Goal: Information Seeking & Learning: Find specific fact

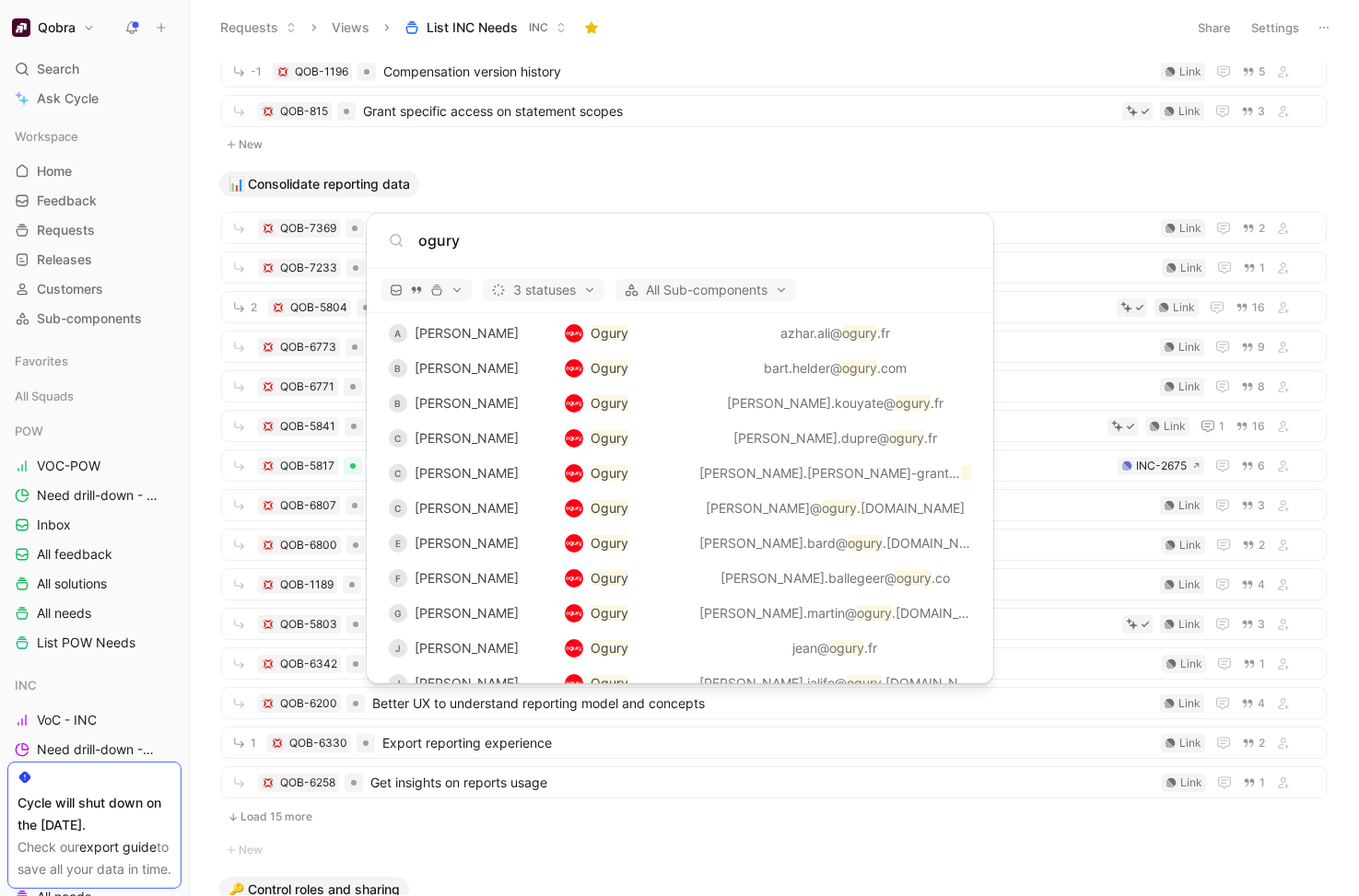
scroll to position [2833, 0]
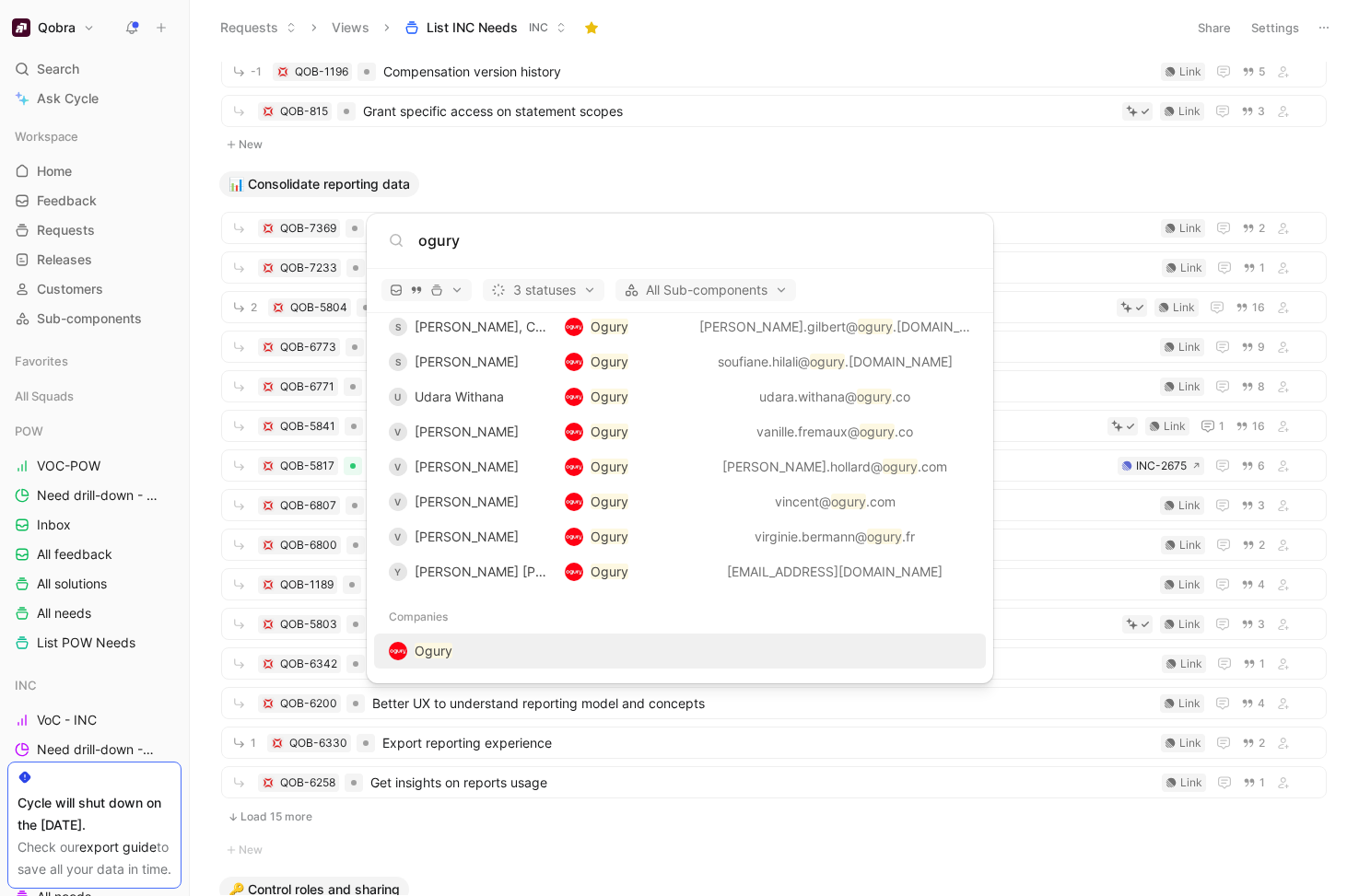
type input "ogury"
click at [586, 650] on div "Ogury" at bounding box center [680, 651] width 601 height 33
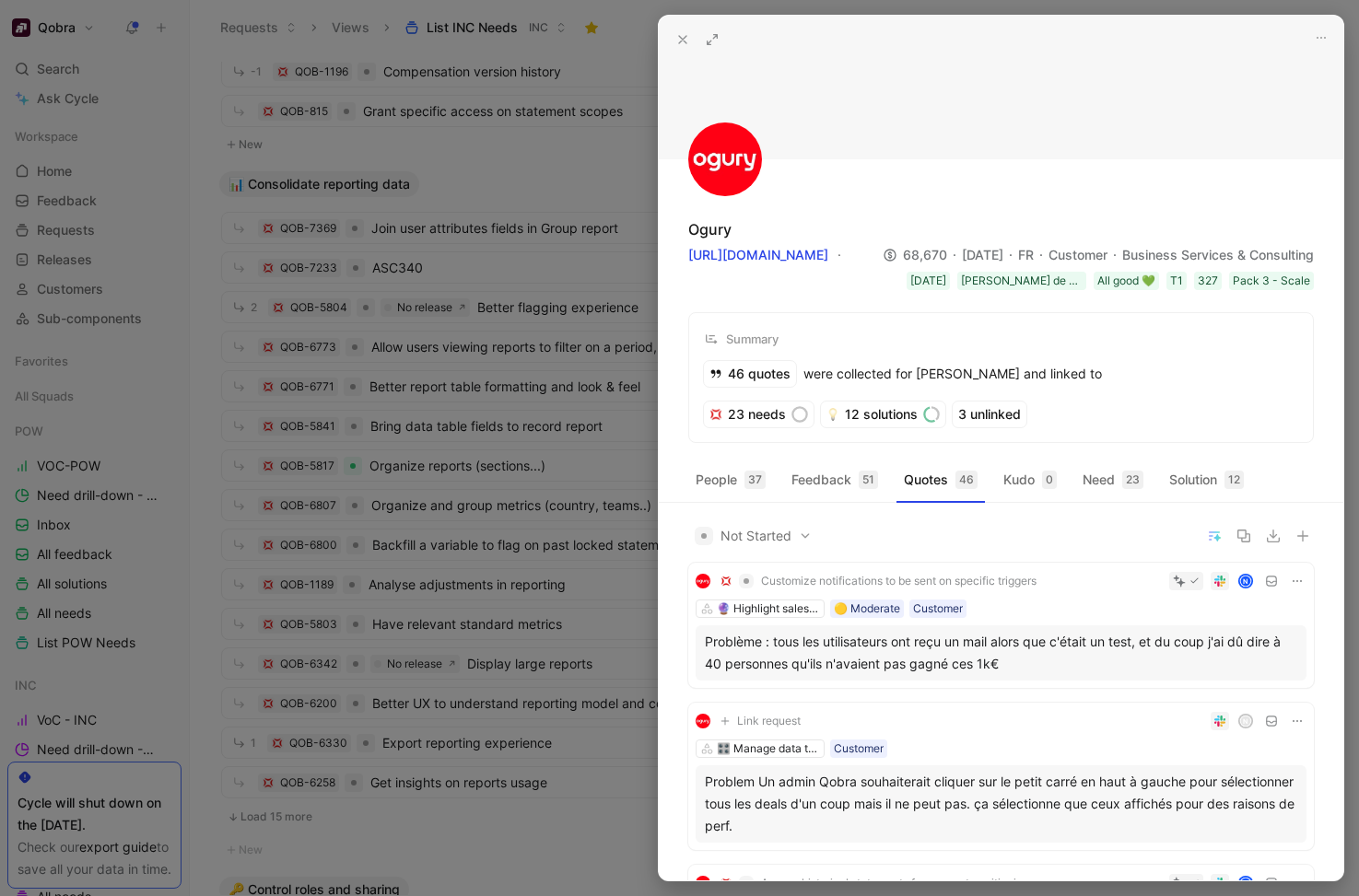
drag, startPoint x: 713, startPoint y: 37, endPoint x: 748, endPoint y: 216, distance: 182.4
click at [713, 37] on use at bounding box center [713, 40] width 10 height 10
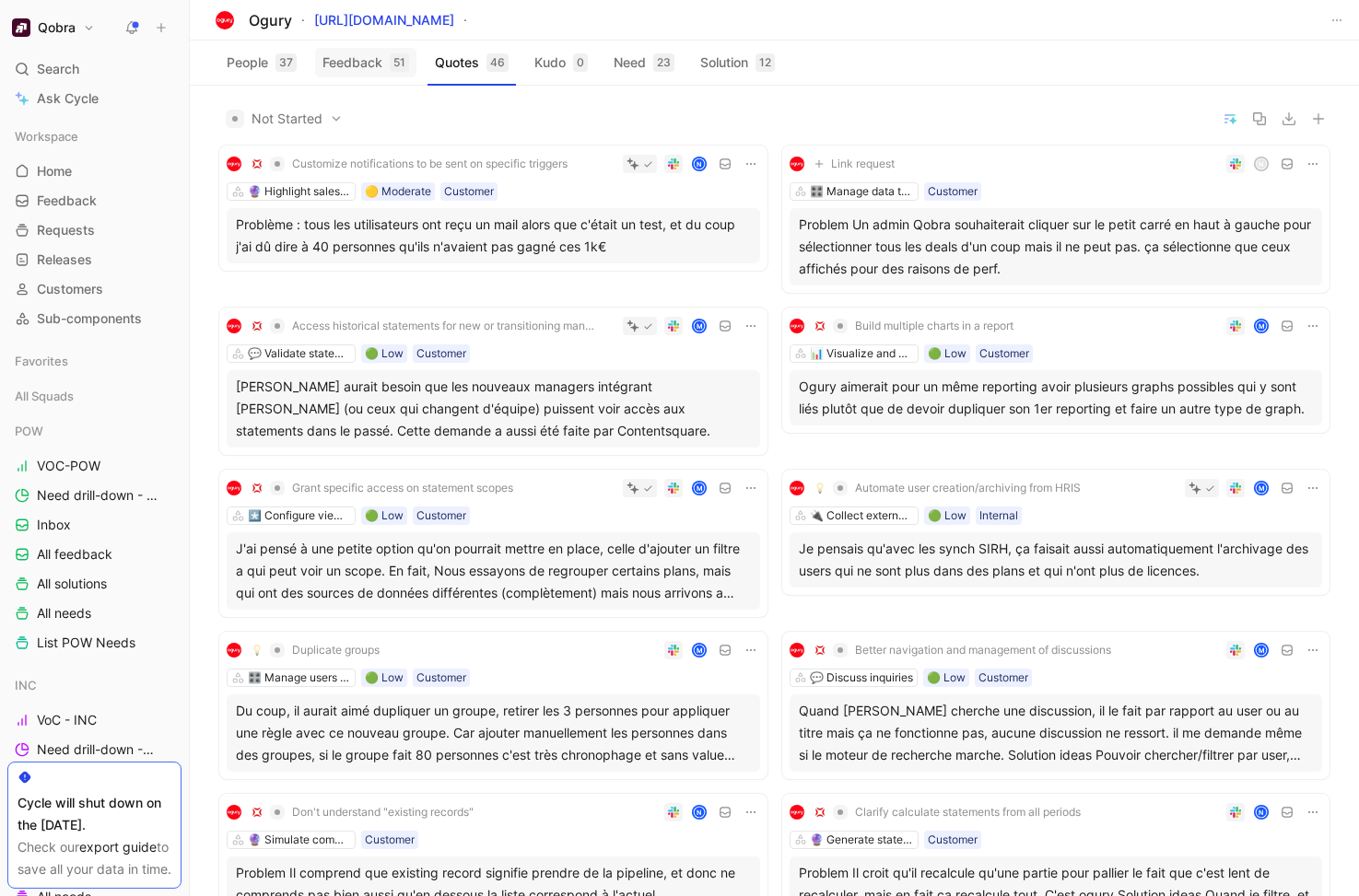
click at [370, 65] on button "Feedback 51" at bounding box center [366, 63] width 102 height 30
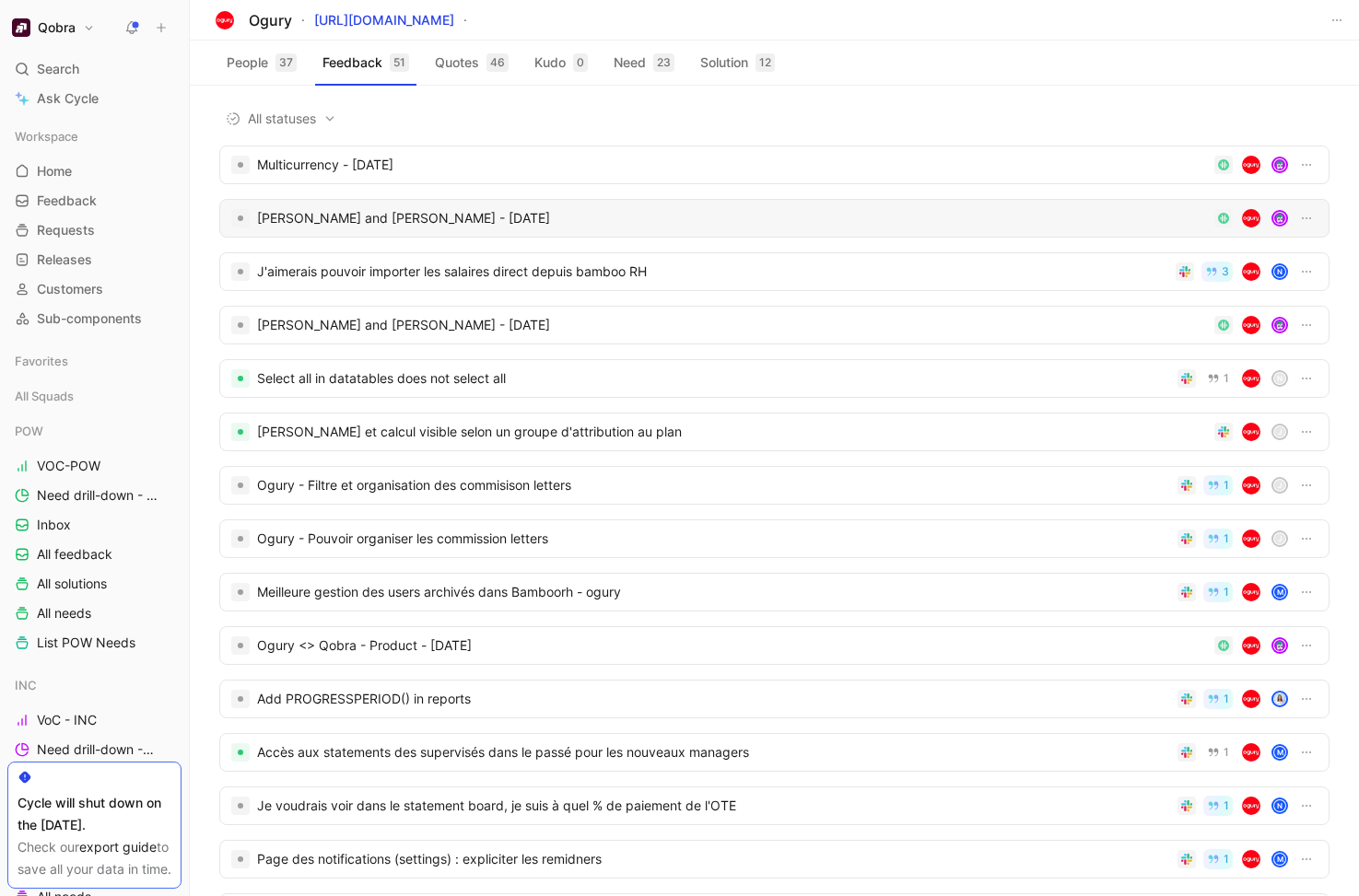
click at [416, 221] on div "Amine Baite and Elisa Fan - 9/12/2025" at bounding box center [732, 218] width 950 height 22
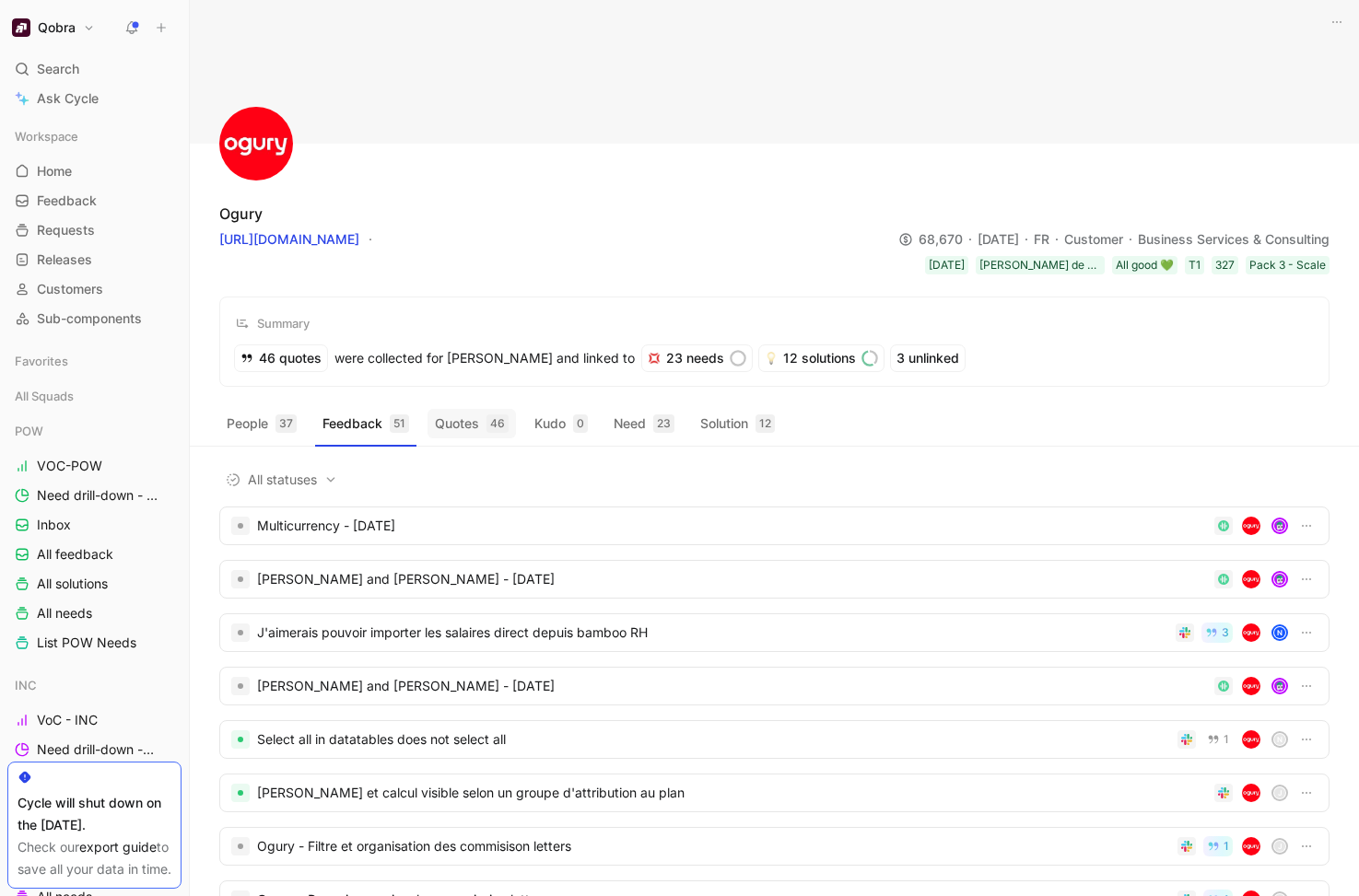
click at [469, 419] on button "Quotes 46" at bounding box center [472, 424] width 89 height 30
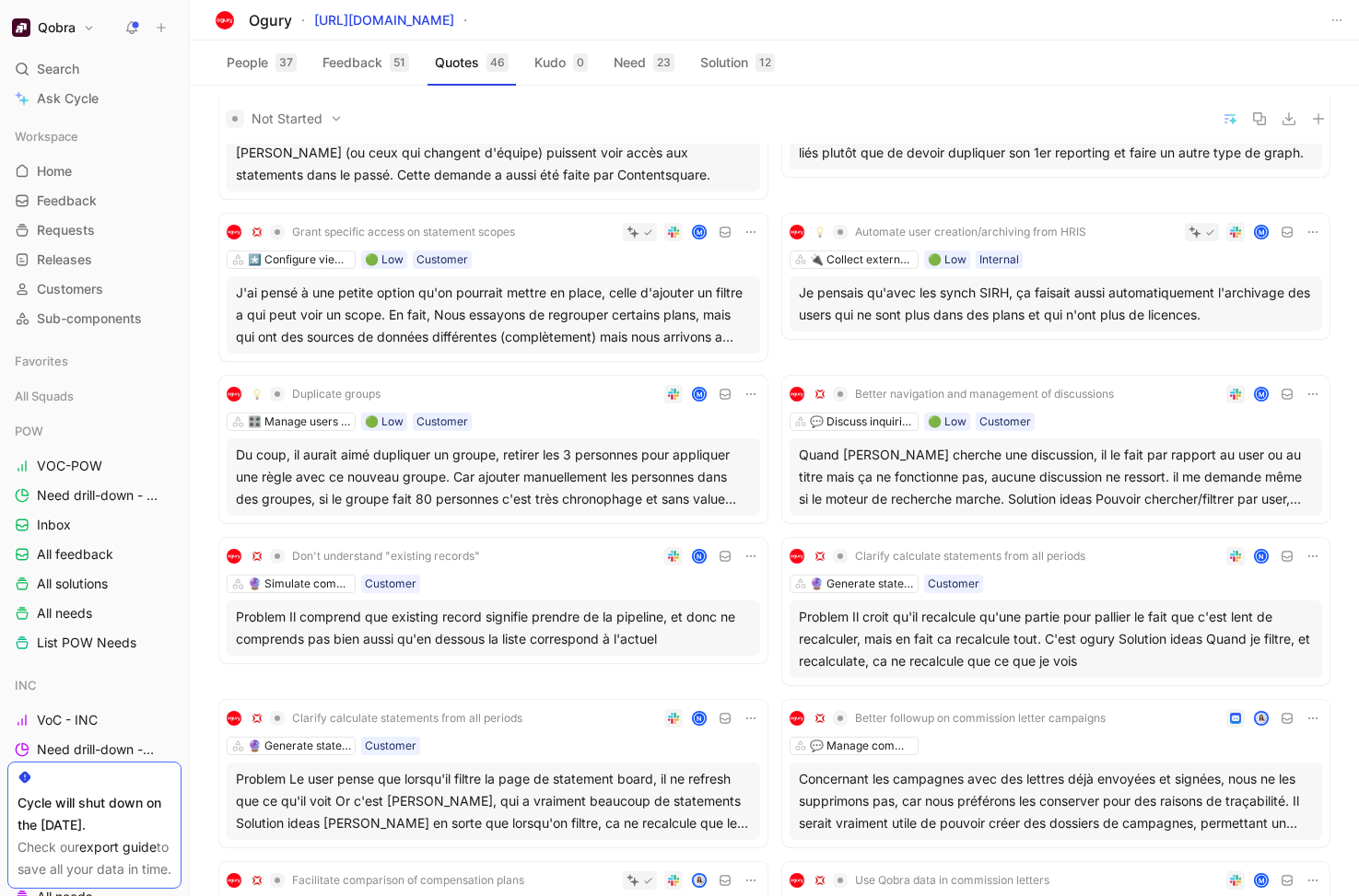
scroll to position [261, 0]
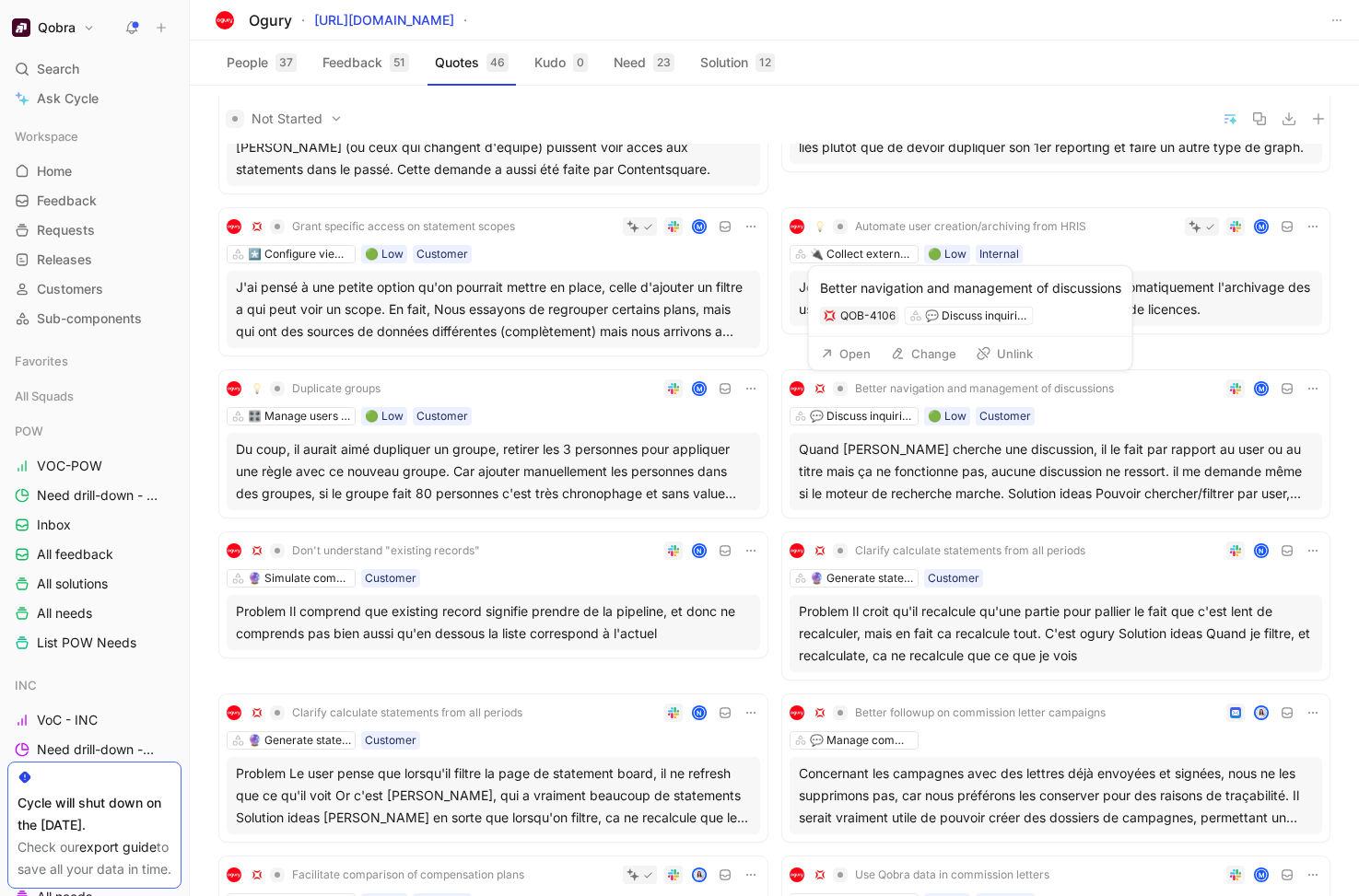
click at [1119, 397] on button "Better navigation and management of discussions" at bounding box center [963, 389] width 312 height 22
click at [1055, 388] on span "Better navigation and management of discussions" at bounding box center [985, 389] width 259 height 15
click at [1145, 420] on div "💬 Discuss inquiries 🟢 Low Customer" at bounding box center [1056, 416] width 533 height 18
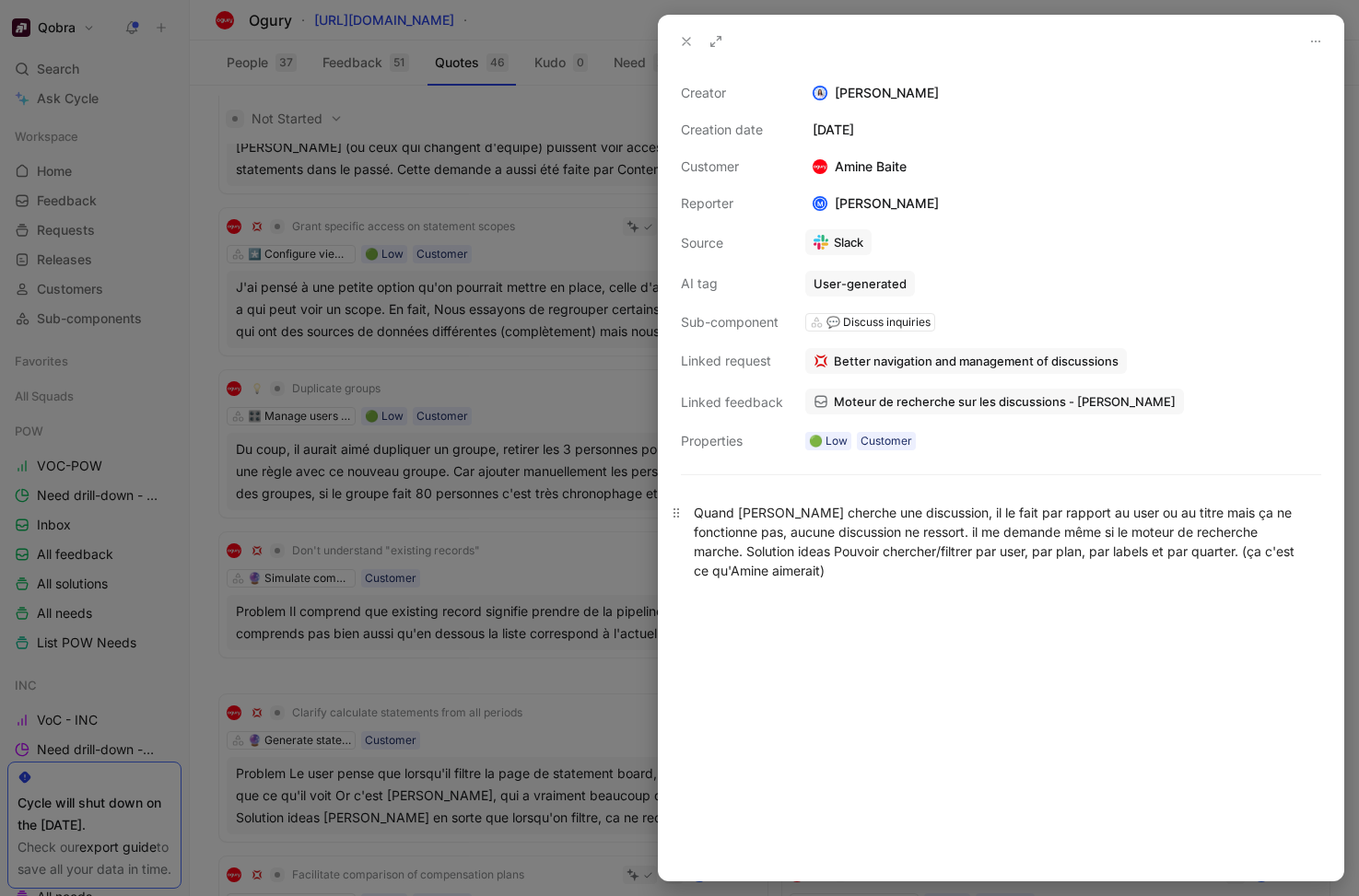
drag, startPoint x: 697, startPoint y: 513, endPoint x: 864, endPoint y: 581, distance: 180.3
click at [864, 581] on p "Quand Amine cherche une discussion, il le fait par rapport au user ou au titre …" at bounding box center [1001, 541] width 685 height 89
copy div "Quand Amine cherche une discussion, il le fait par rapport au user ou au titre …"
click at [505, 643] on div at bounding box center [679, 448] width 1359 height 896
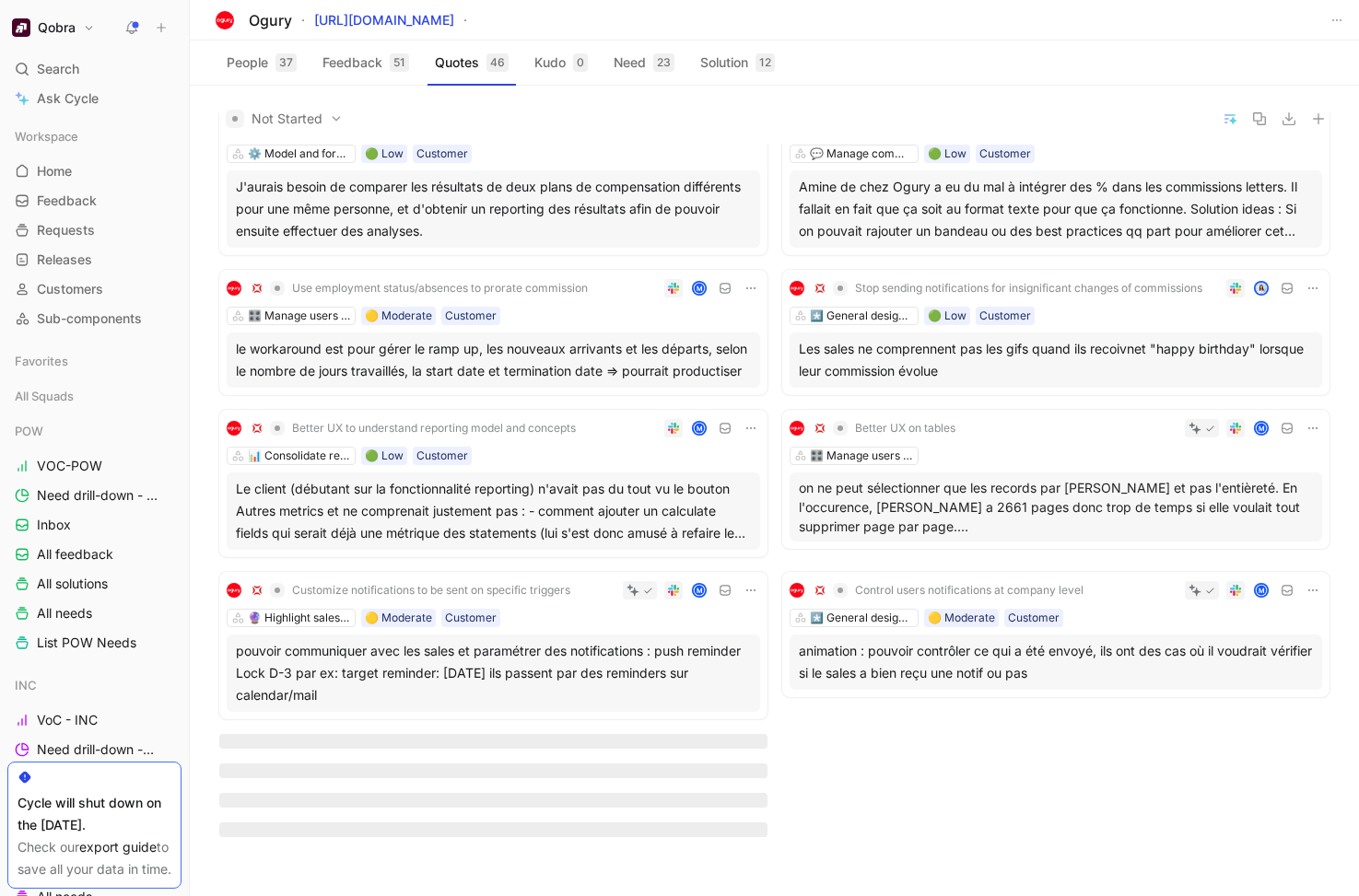
scroll to position [1033, 0]
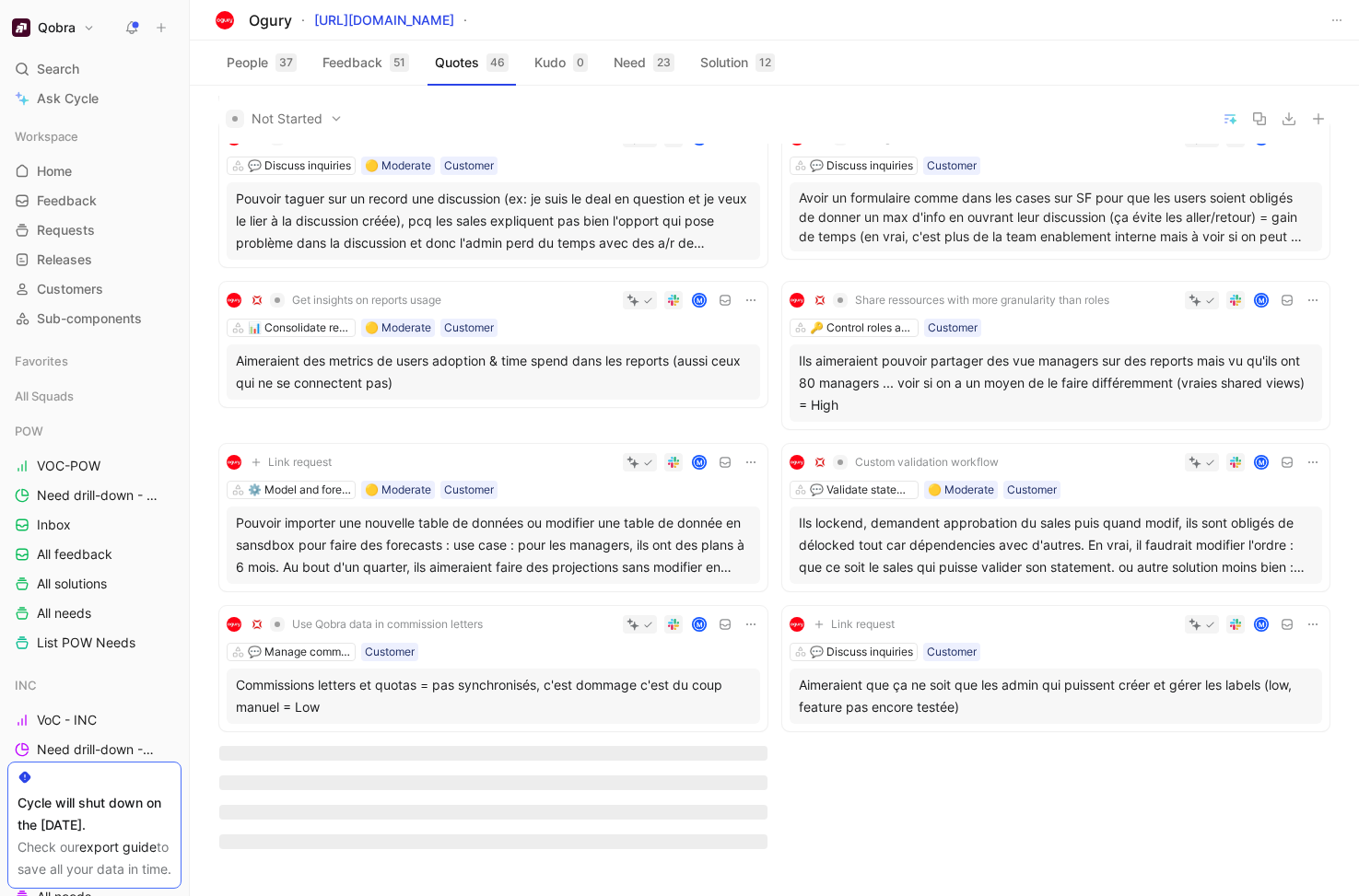
scroll to position [1821, 0]
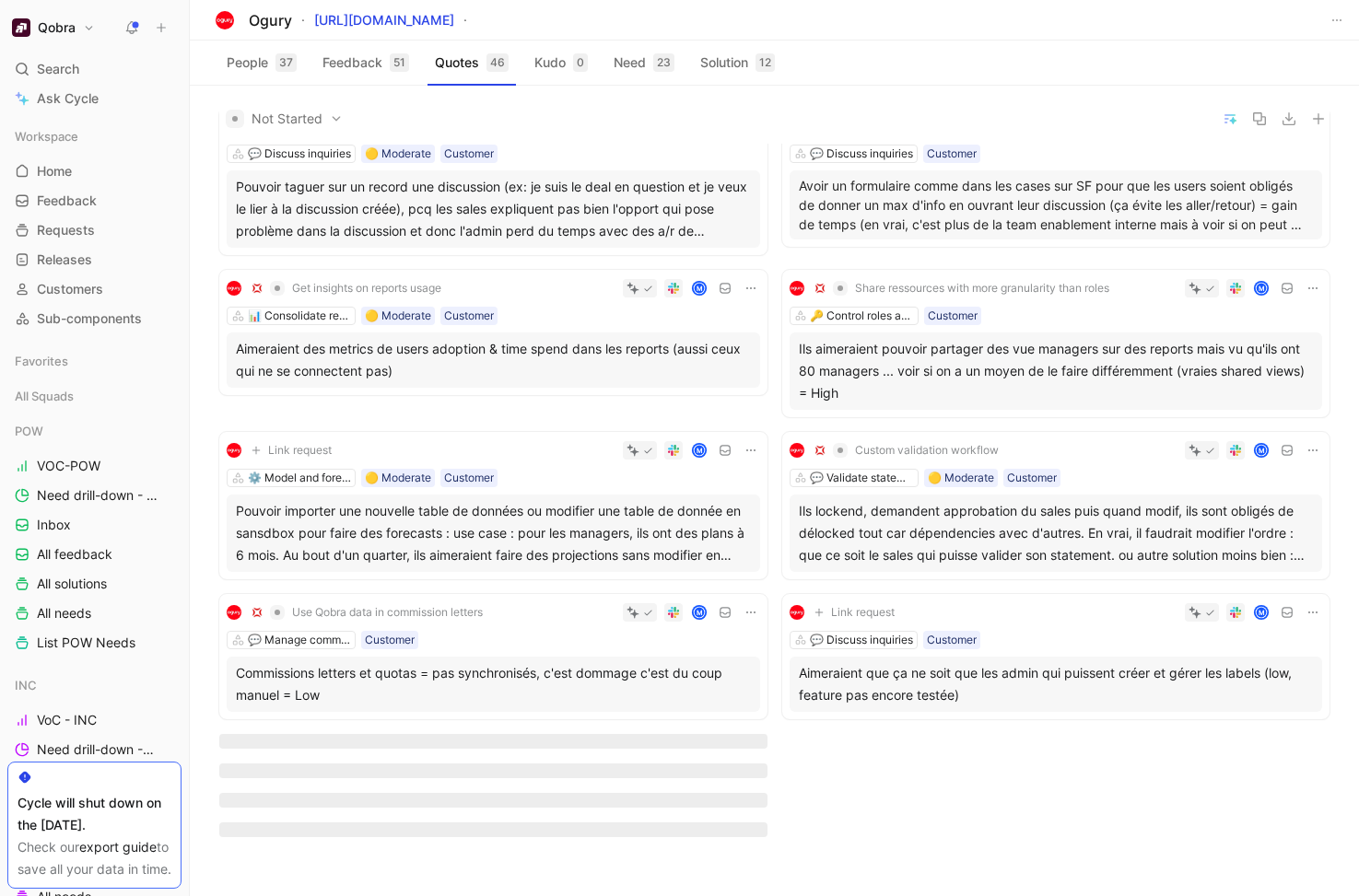
click at [985, 691] on div "Aimeraient que ça ne soit que les admin qui puissent créer et gérer les labels …" at bounding box center [1056, 684] width 515 height 44
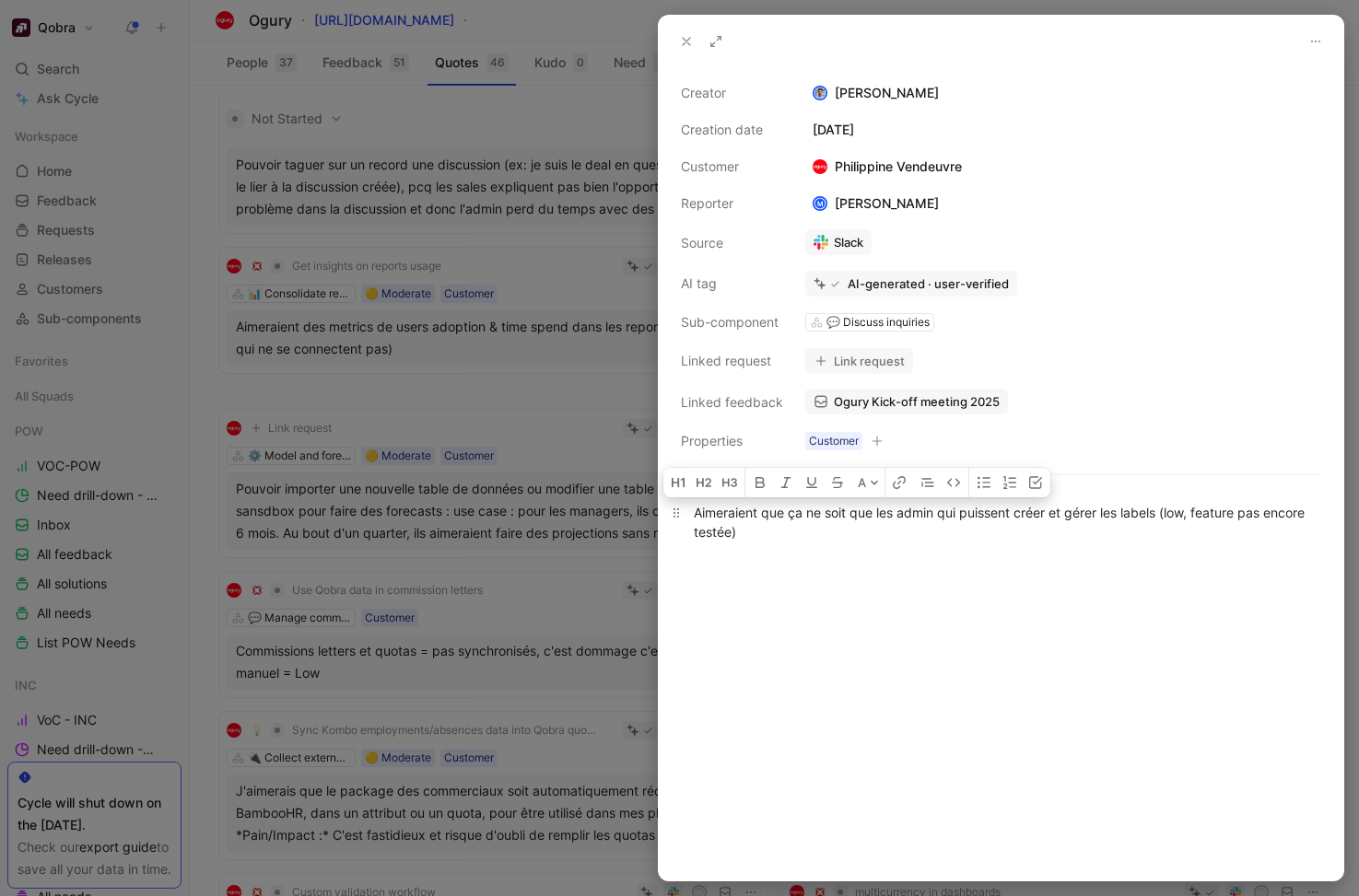
drag, startPoint x: 696, startPoint y: 511, endPoint x: 828, endPoint y: 546, distance: 136.6
click at [831, 546] on p "Aimeraient que ça ne soit que les admin qui puissent créer et gérer les labels …" at bounding box center [1001, 522] width 685 height 50
copy div "Aimeraient que ça ne soit que les admin qui puissent créer et gérer les labels …"
click at [536, 263] on div at bounding box center [679, 448] width 1359 height 896
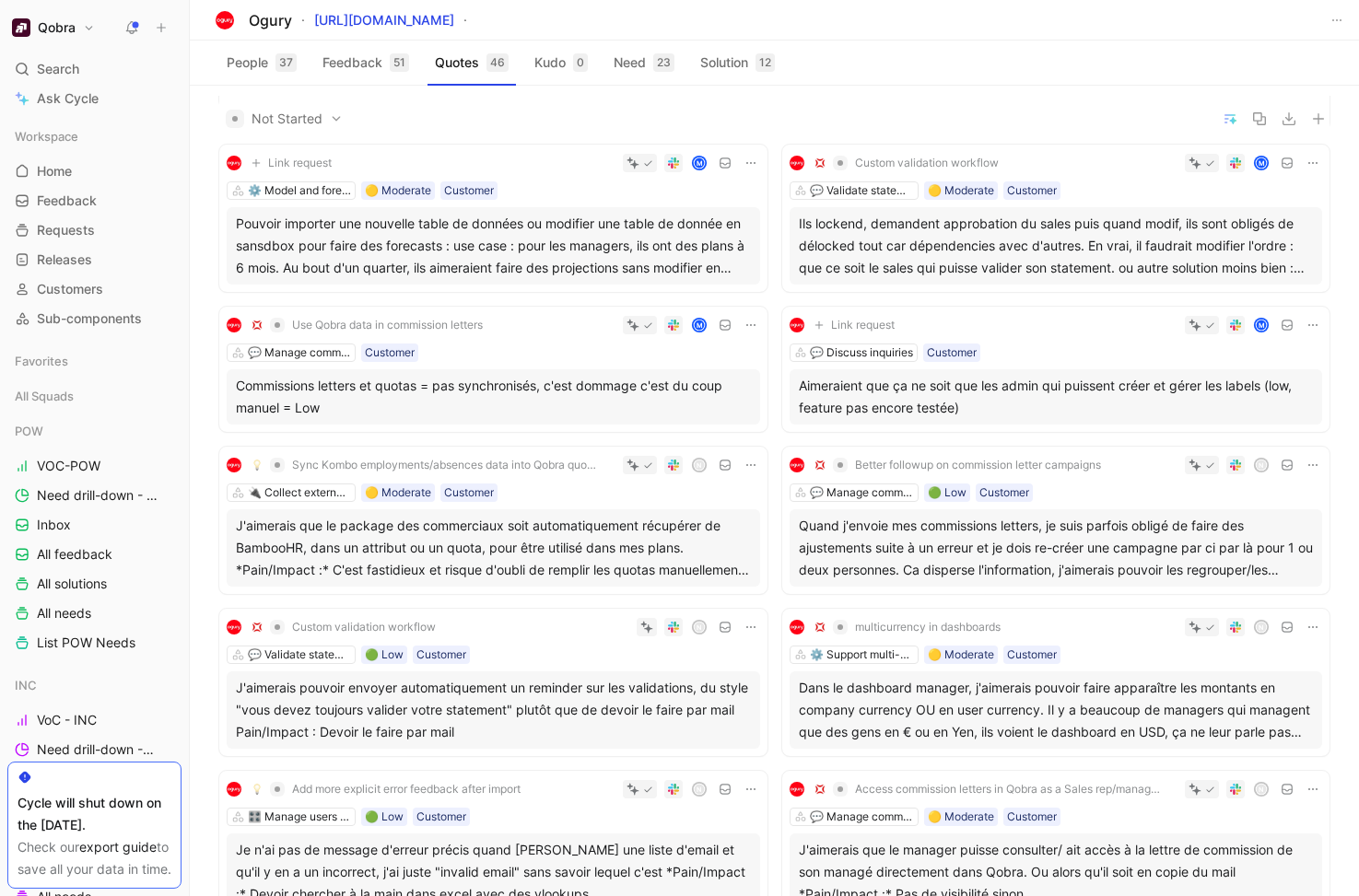
scroll to position [2084, 0]
